Goal: Entertainment & Leisure: Consume media (video, audio)

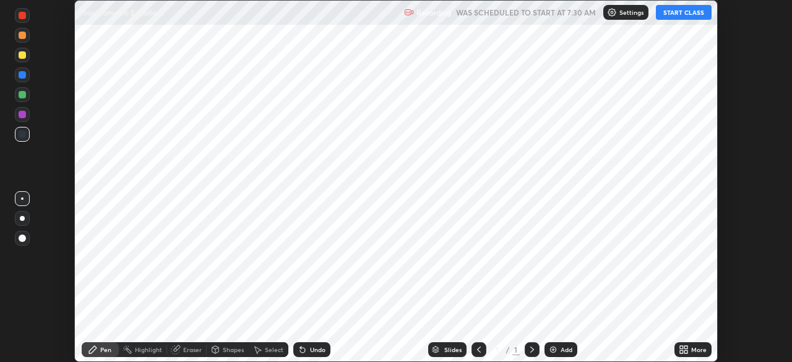
scroll to position [362, 792]
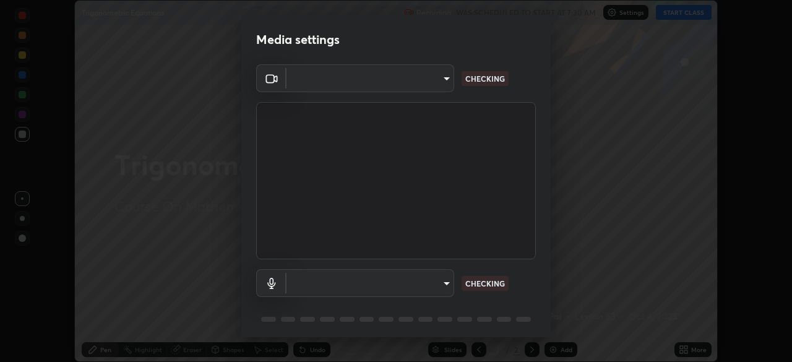
click at [441, 292] on body "Erase all Trigonometric Equations Recording WAS SCHEDULED TO START AT 7:30 AM S…" at bounding box center [396, 181] width 792 height 362
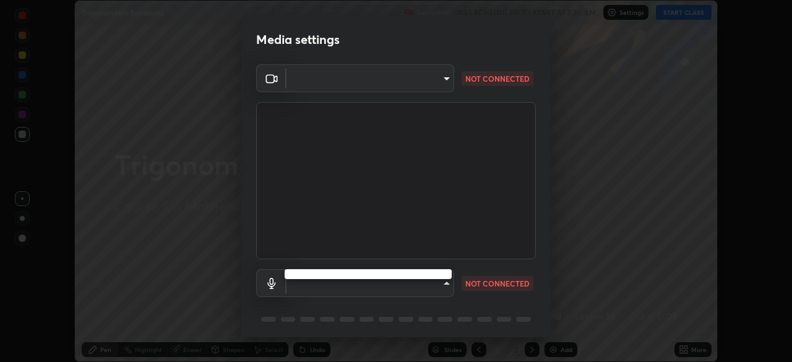
type input "878bb5f6a99355e2393efba74ceef3b3f7716bef1db07c11a5baaa90f242d193"
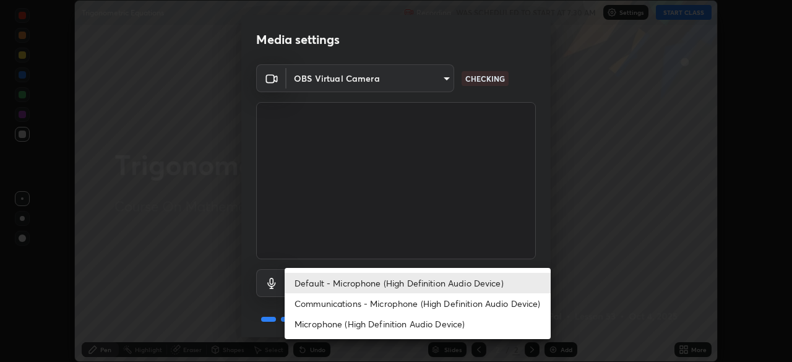
click at [461, 307] on li "Communications - Microphone (High Definition Audio Device)" at bounding box center [418, 303] width 266 height 20
type input "communications"
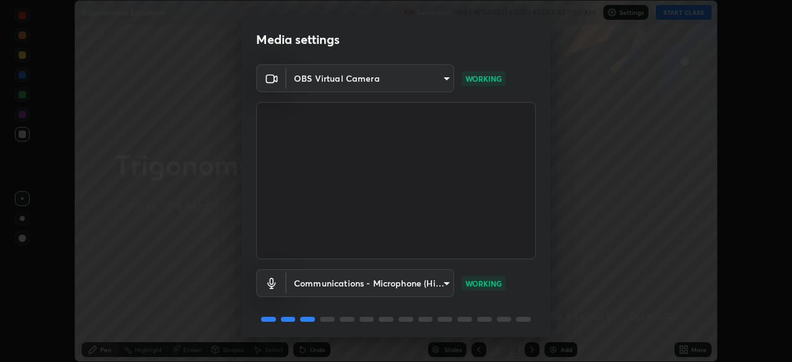
scroll to position [44, 0]
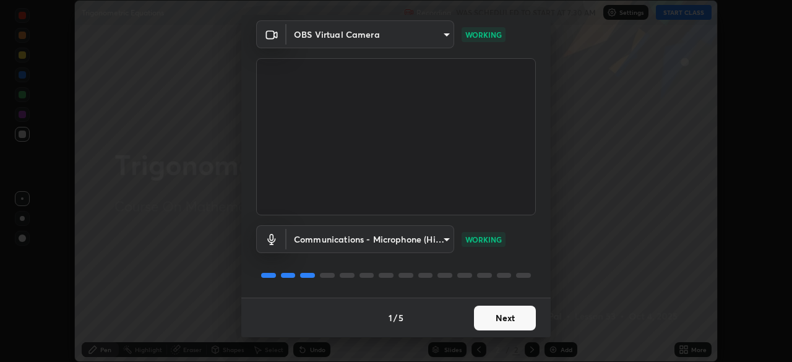
click at [512, 323] on button "Next" at bounding box center [505, 318] width 62 height 25
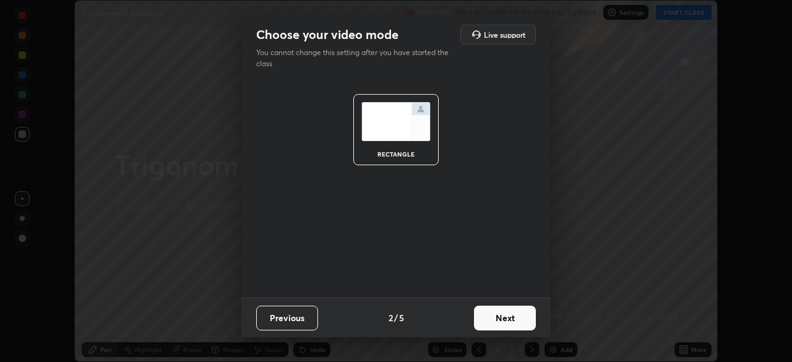
scroll to position [0, 0]
click at [512, 323] on button "Next" at bounding box center [505, 318] width 62 height 25
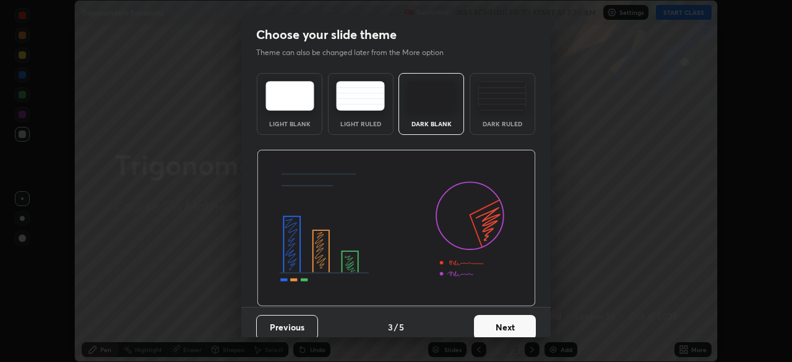
click at [516, 320] on button "Next" at bounding box center [505, 327] width 62 height 25
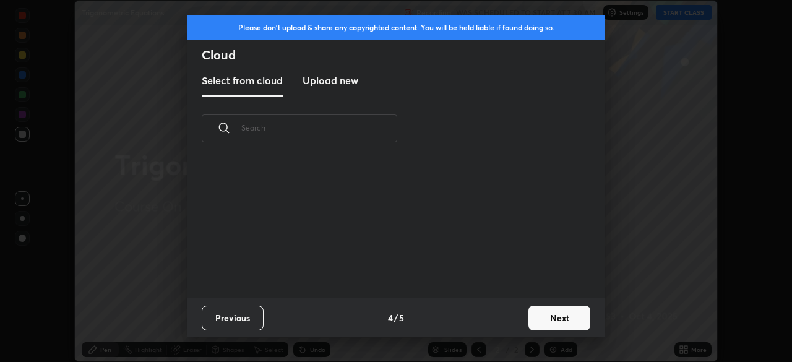
click at [522, 320] on div "Previous 4 / 5 Next" at bounding box center [396, 318] width 418 height 40
click at [530, 320] on button "Next" at bounding box center [560, 318] width 62 height 25
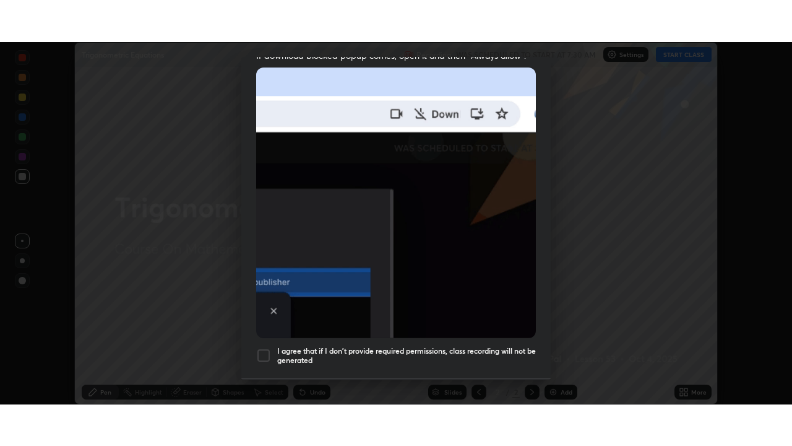
scroll to position [296, 0]
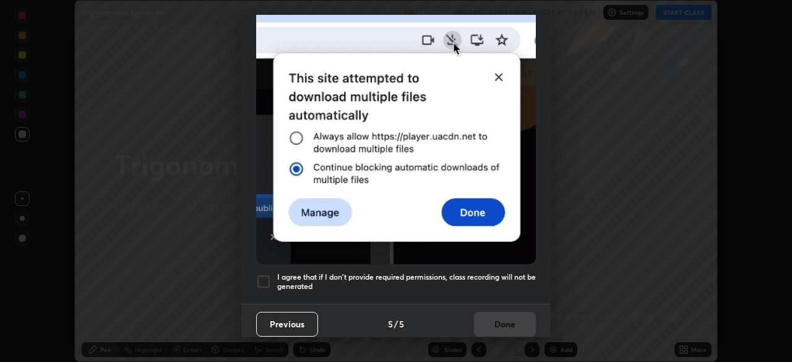
click at [265, 276] on div at bounding box center [263, 281] width 15 height 15
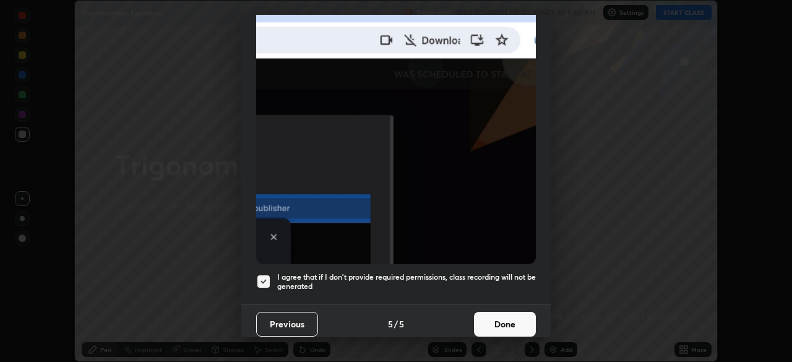
click at [504, 324] on button "Done" at bounding box center [505, 324] width 62 height 25
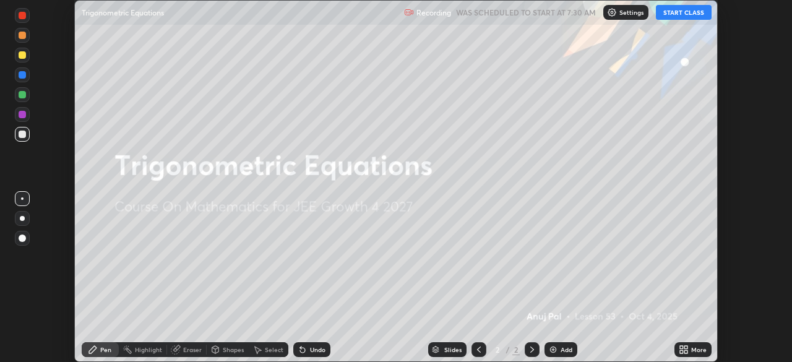
click at [674, 12] on button "START CLASS" at bounding box center [684, 12] width 56 height 15
click at [681, 349] on icon at bounding box center [684, 350] width 10 height 10
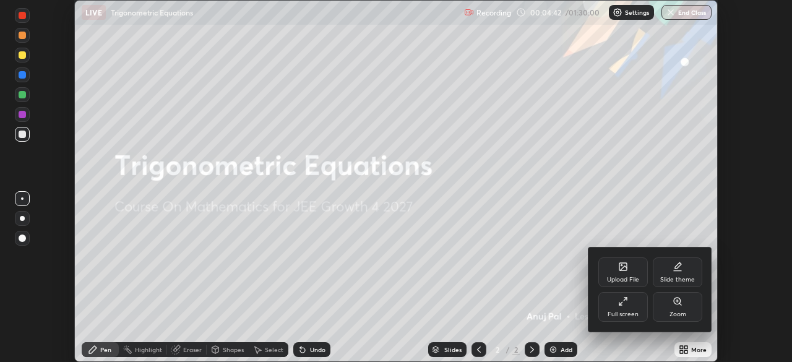
click at [619, 311] on div "Full screen" at bounding box center [623, 314] width 31 height 6
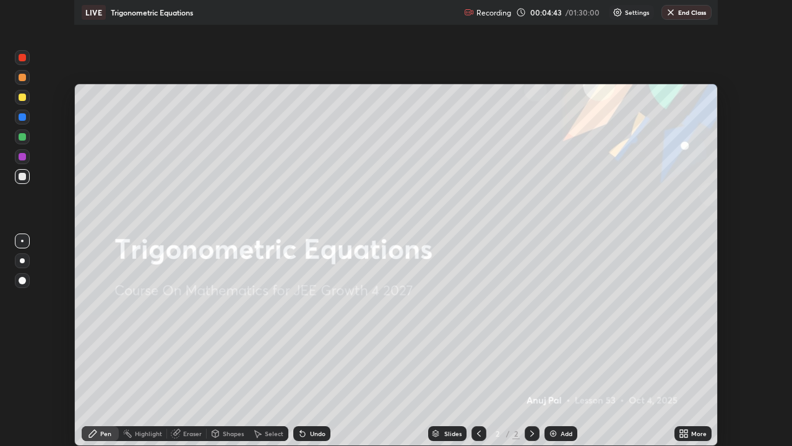
scroll to position [446, 792]
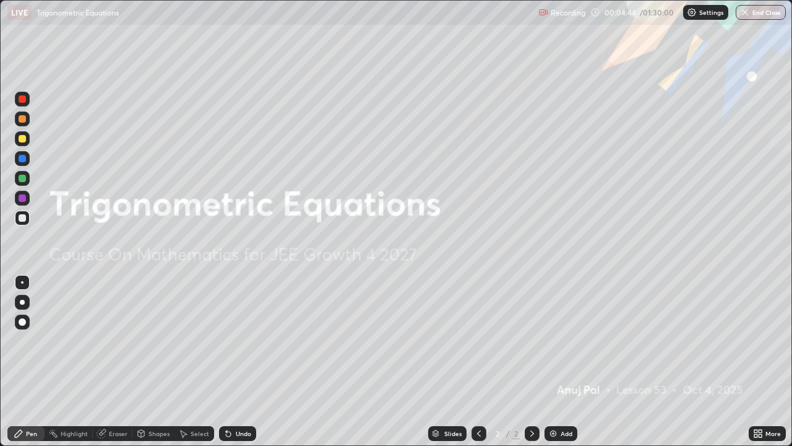
click at [557, 361] on div "Add" at bounding box center [561, 433] width 33 height 15
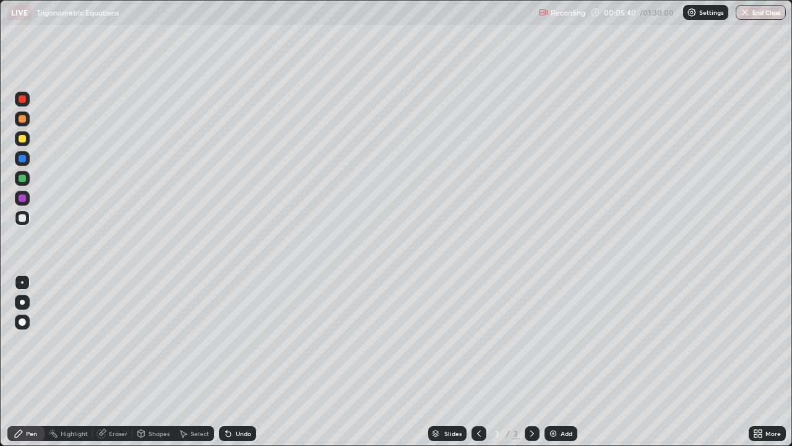
click at [22, 119] on div at bounding box center [22, 118] width 7 height 7
click at [243, 361] on div "Undo" at bounding box center [243, 433] width 15 height 6
click at [21, 217] on div at bounding box center [22, 217] width 7 height 7
click at [123, 361] on div "Eraser" at bounding box center [118, 433] width 19 height 6
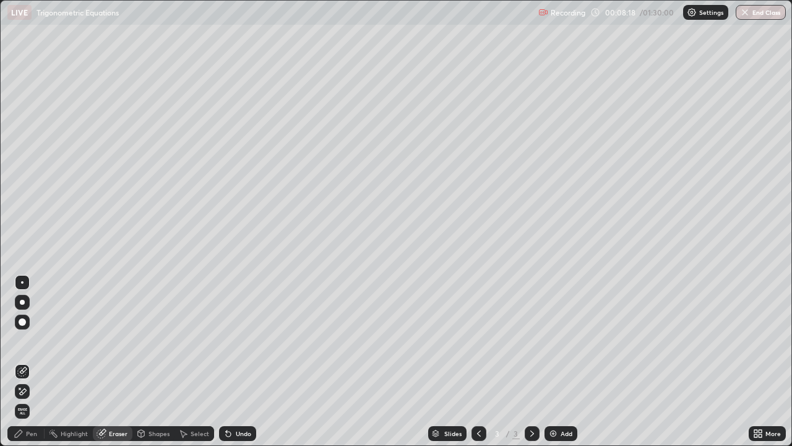
click at [35, 361] on div "Pen" at bounding box center [31, 433] width 11 height 6
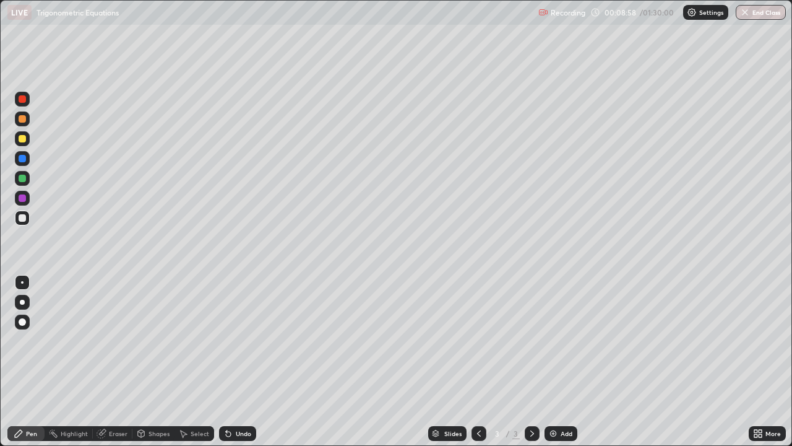
click at [121, 361] on div "Eraser" at bounding box center [118, 433] width 19 height 6
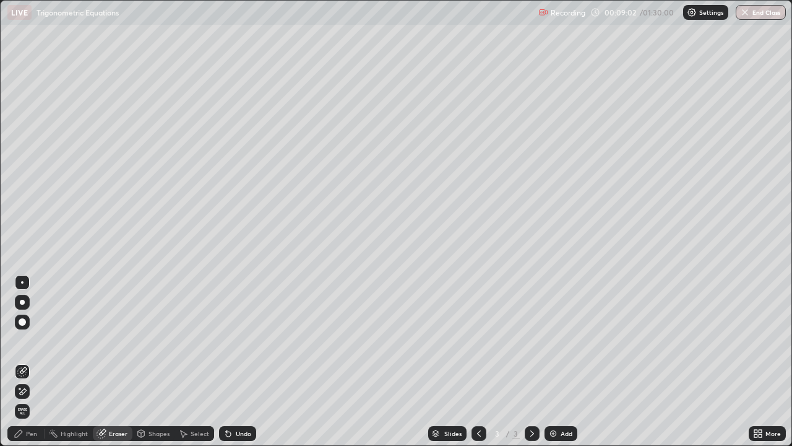
click at [33, 361] on div "Pen" at bounding box center [31, 433] width 11 height 6
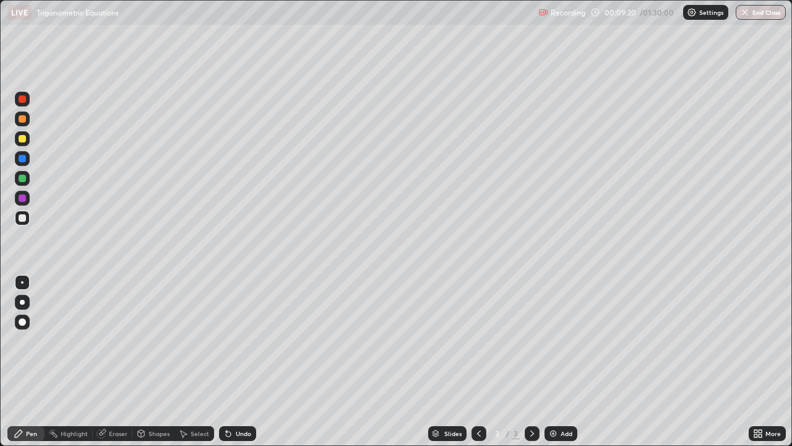
click at [25, 178] on div at bounding box center [22, 178] width 7 height 7
click at [22, 118] on div at bounding box center [22, 118] width 7 height 7
click at [556, 361] on img at bounding box center [553, 433] width 10 height 10
click at [23, 219] on div at bounding box center [22, 217] width 7 height 7
click at [239, 361] on div "Undo" at bounding box center [243, 433] width 15 height 6
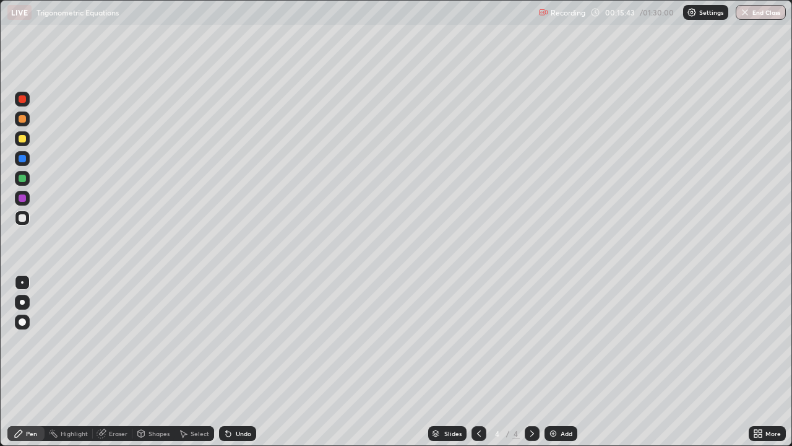
click at [242, 361] on div "Undo" at bounding box center [243, 433] width 15 height 6
click at [252, 361] on div "Undo" at bounding box center [237, 433] width 37 height 15
click at [24, 114] on div at bounding box center [22, 118] width 15 height 15
click at [27, 217] on div at bounding box center [22, 217] width 15 height 15
click at [247, 361] on div "Undo" at bounding box center [243, 433] width 15 height 6
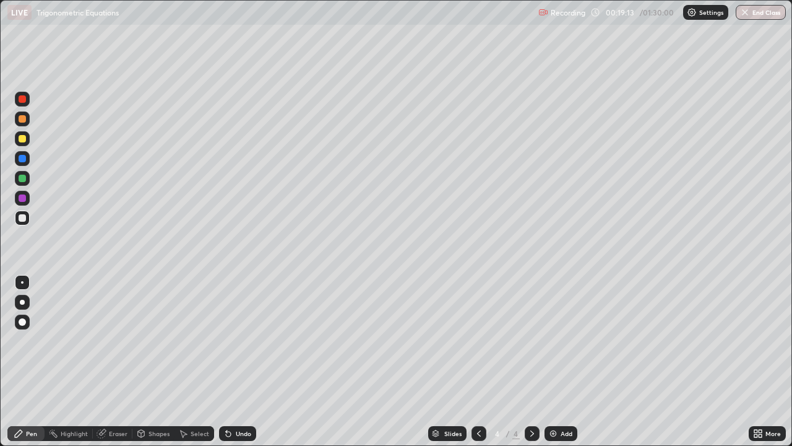
click at [241, 361] on div "Undo" at bounding box center [243, 433] width 15 height 6
click at [20, 121] on div at bounding box center [22, 118] width 7 height 7
click at [558, 361] on div "Add" at bounding box center [561, 433] width 33 height 15
click at [23, 218] on div at bounding box center [22, 217] width 7 height 7
click at [237, 361] on div "Undo" at bounding box center [243, 433] width 15 height 6
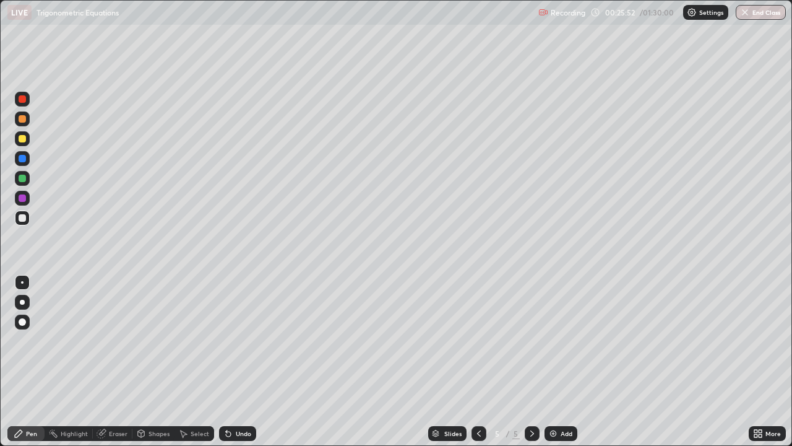
click at [252, 361] on div "Undo" at bounding box center [237, 433] width 37 height 15
click at [236, 361] on div "Undo" at bounding box center [243, 433] width 15 height 6
click at [555, 361] on div "Add" at bounding box center [561, 433] width 33 height 15
click at [24, 140] on div at bounding box center [22, 138] width 7 height 7
click at [25, 220] on div at bounding box center [22, 217] width 7 height 7
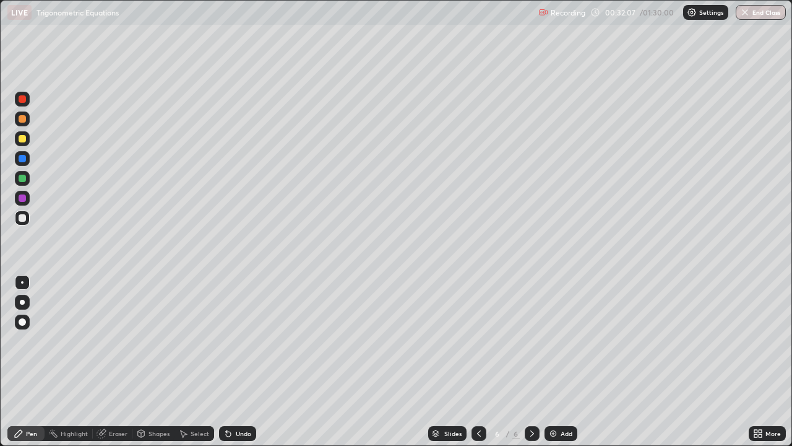
click at [113, 361] on div "Eraser" at bounding box center [113, 433] width 40 height 15
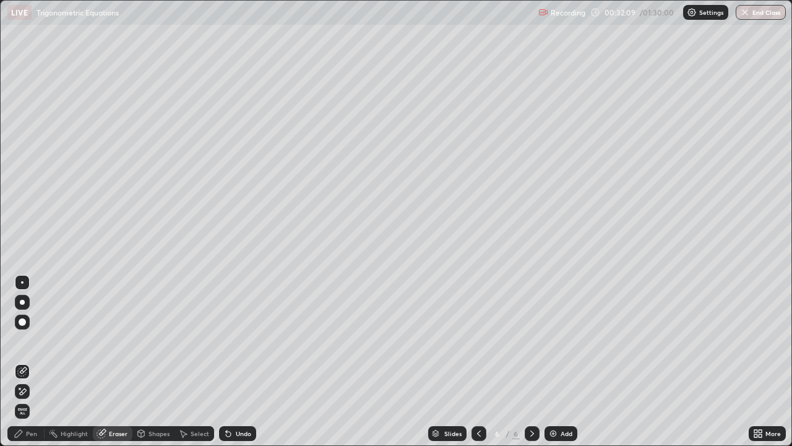
click at [32, 361] on div "Pen" at bounding box center [31, 433] width 11 height 6
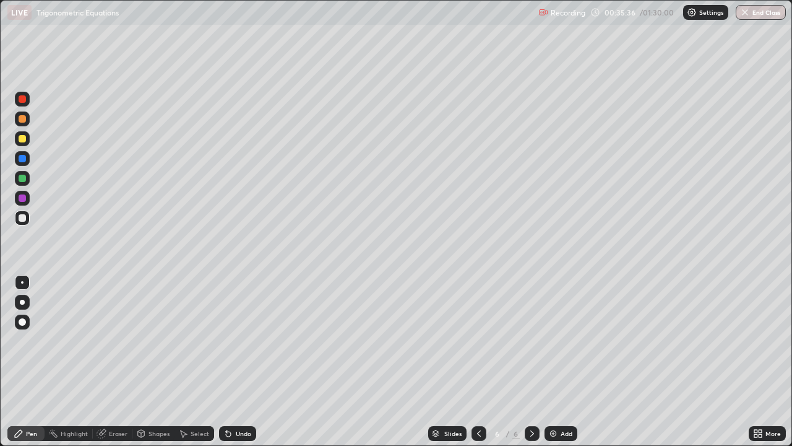
click at [252, 361] on div "Undo" at bounding box center [237, 433] width 37 height 15
click at [127, 361] on div "Eraser" at bounding box center [113, 433] width 40 height 15
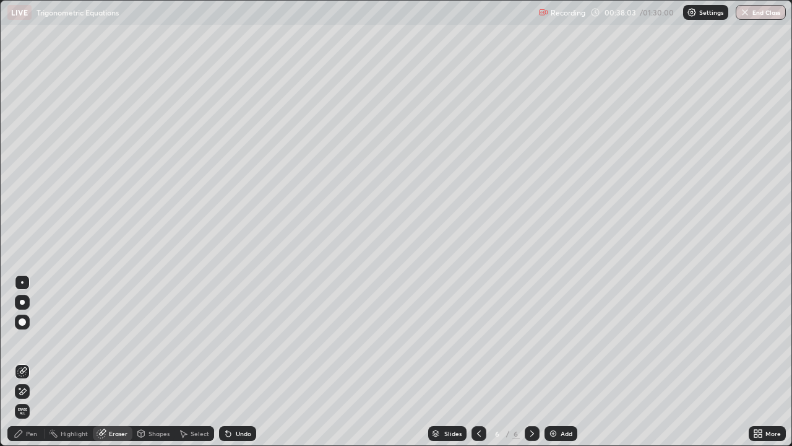
click at [32, 361] on div "Pen" at bounding box center [31, 433] width 11 height 6
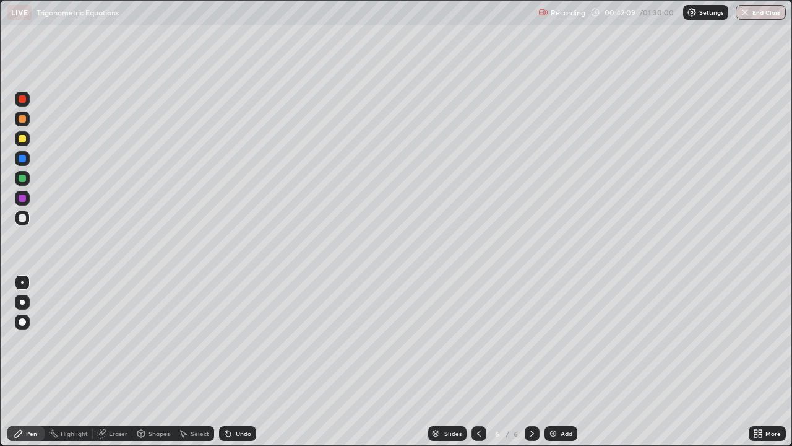
click at [126, 361] on div "Eraser" at bounding box center [118, 433] width 19 height 6
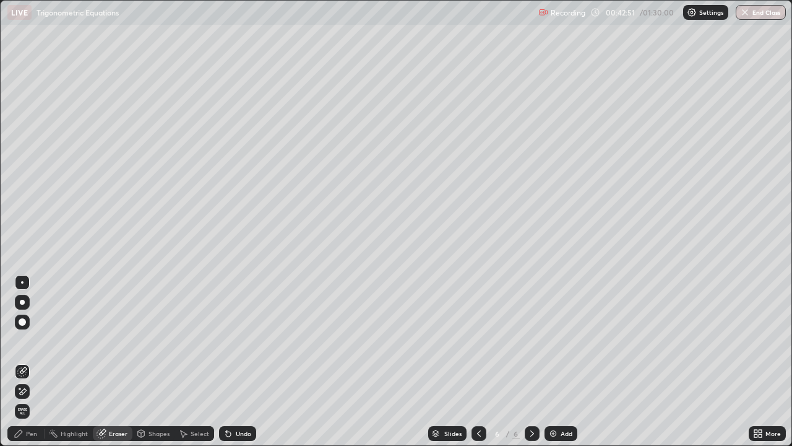
click at [25, 361] on div "Pen" at bounding box center [25, 433] width 37 height 15
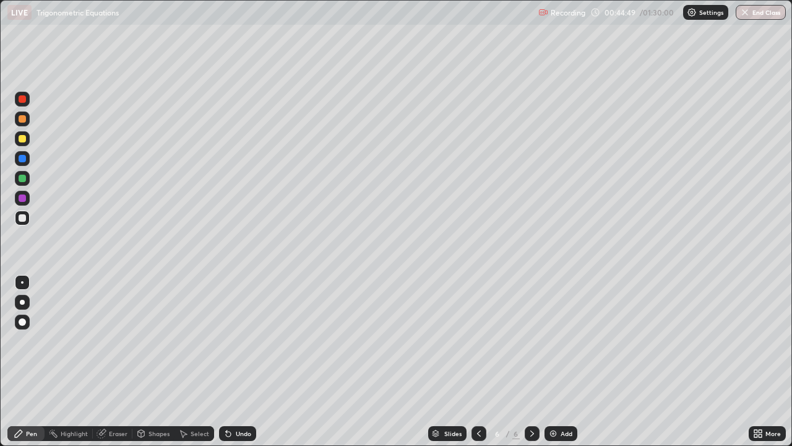
click at [235, 361] on div "Undo" at bounding box center [237, 433] width 37 height 15
click at [250, 361] on div "Undo" at bounding box center [237, 433] width 37 height 15
click at [110, 361] on div "Eraser" at bounding box center [118, 433] width 19 height 6
